Goal: Find specific page/section: Find specific page/section

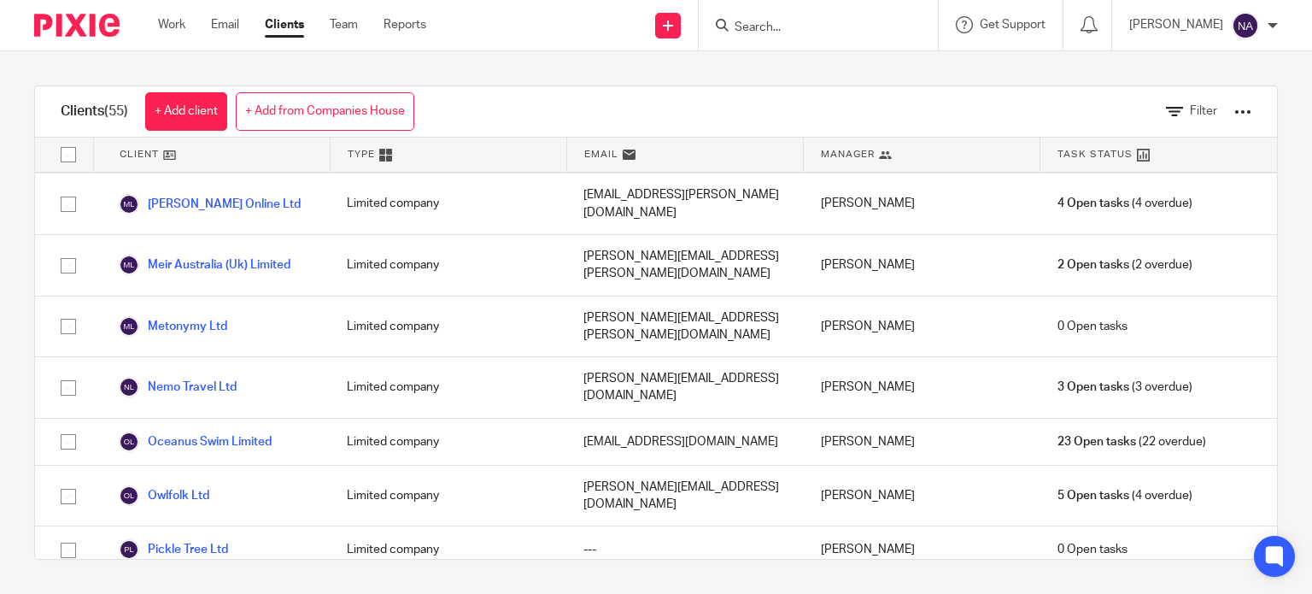
scroll to position [1874, 0]
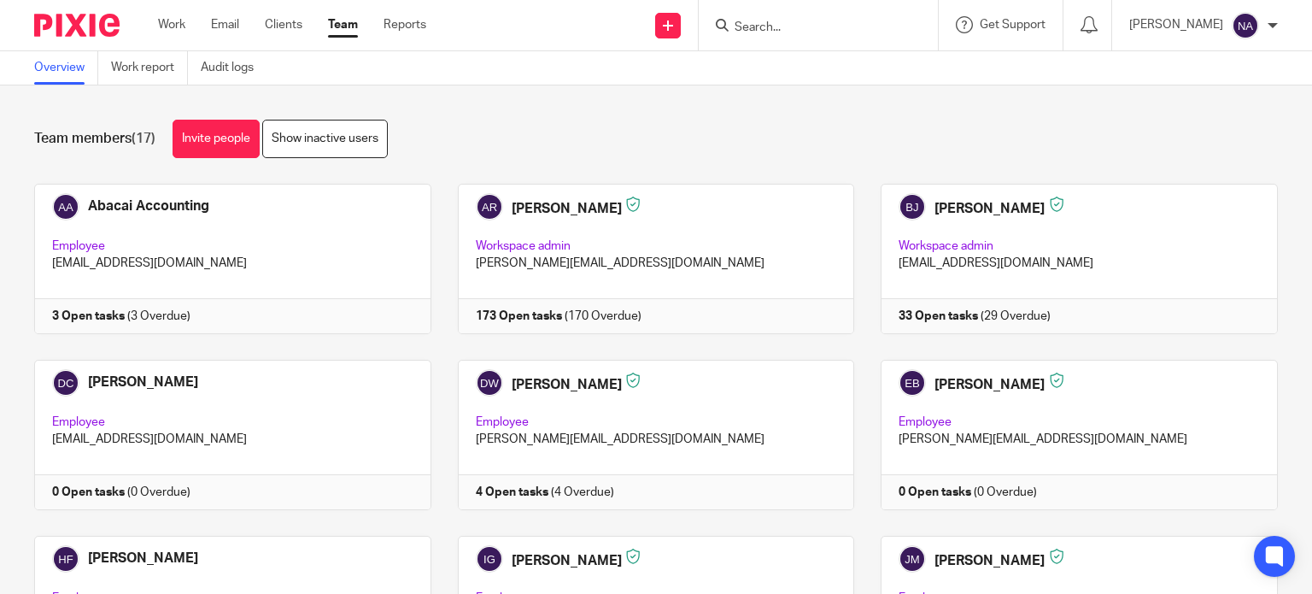
click at [285, 35] on div "Work Email Clients Team Reports Work Email Clients Team Reports Settings" at bounding box center [296, 25] width 311 height 50
click at [285, 26] on link "Clients" at bounding box center [284, 24] width 38 height 17
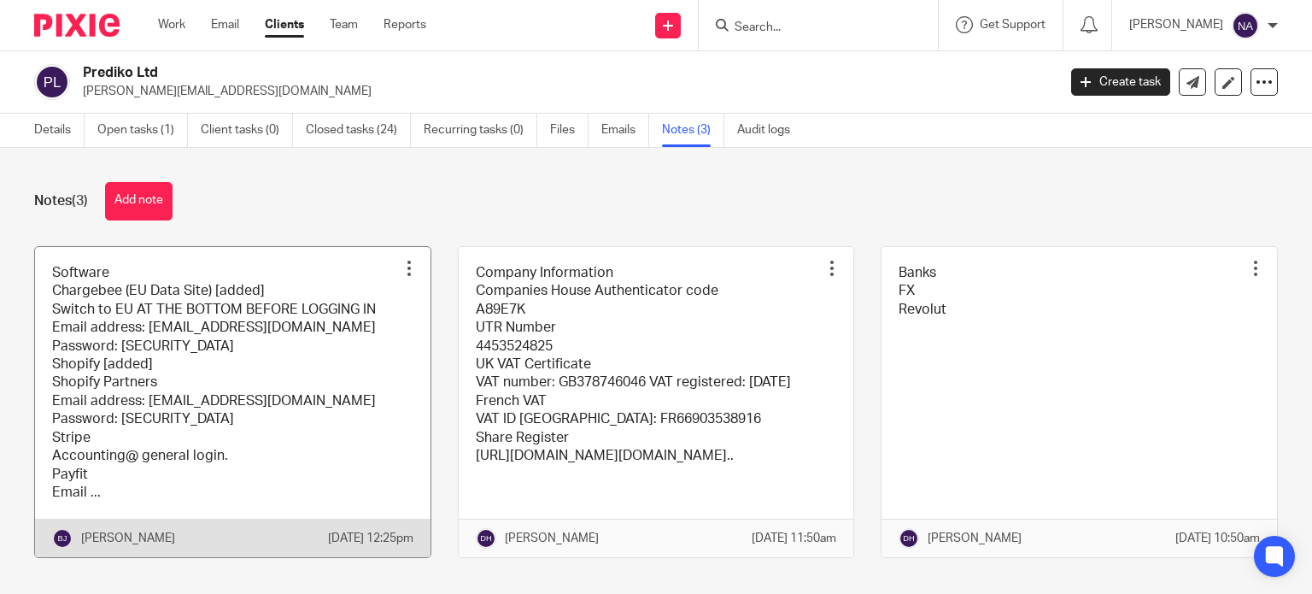
click at [225, 370] on link at bounding box center [233, 402] width 396 height 311
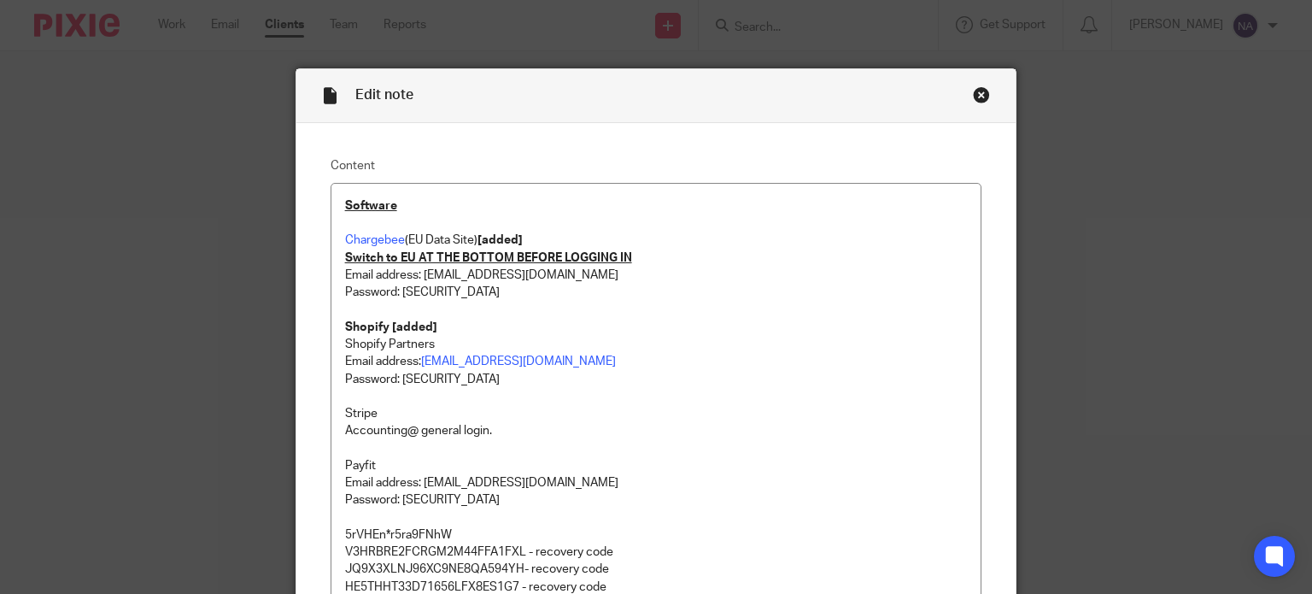
click at [977, 99] on div "Close this dialog window" at bounding box center [981, 94] width 17 height 17
